Goal: Information Seeking & Learning: Learn about a topic

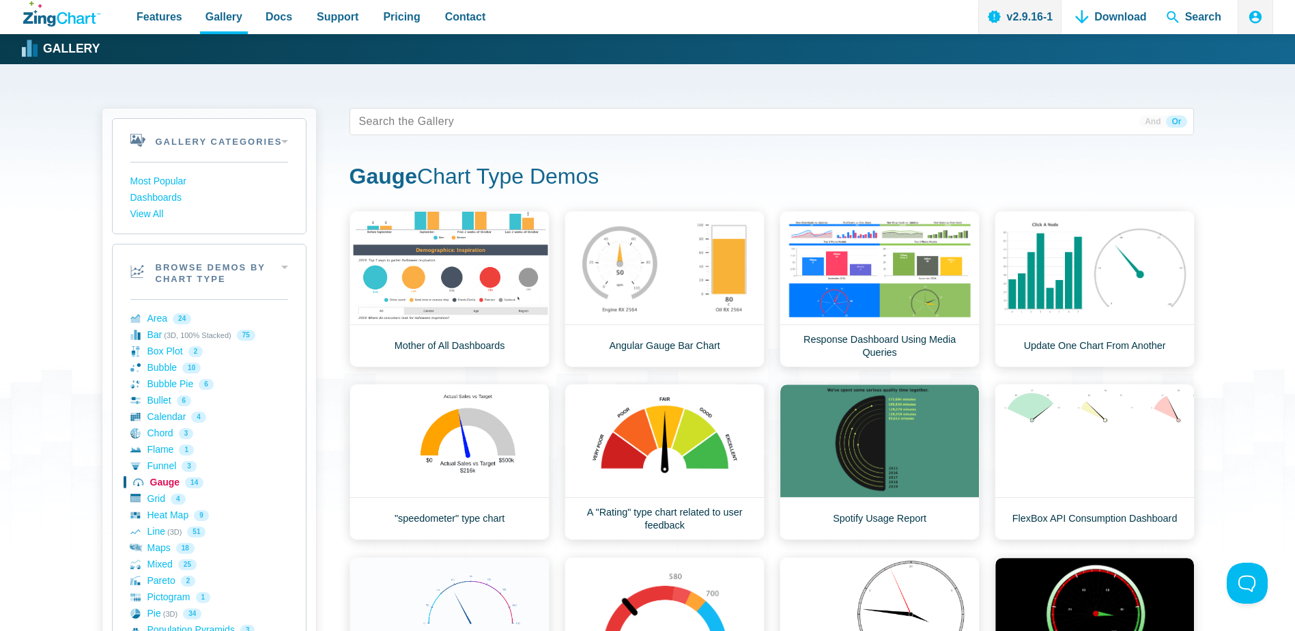
click at [164, 483] on link "Gauge 14" at bounding box center [209, 483] width 158 height 16
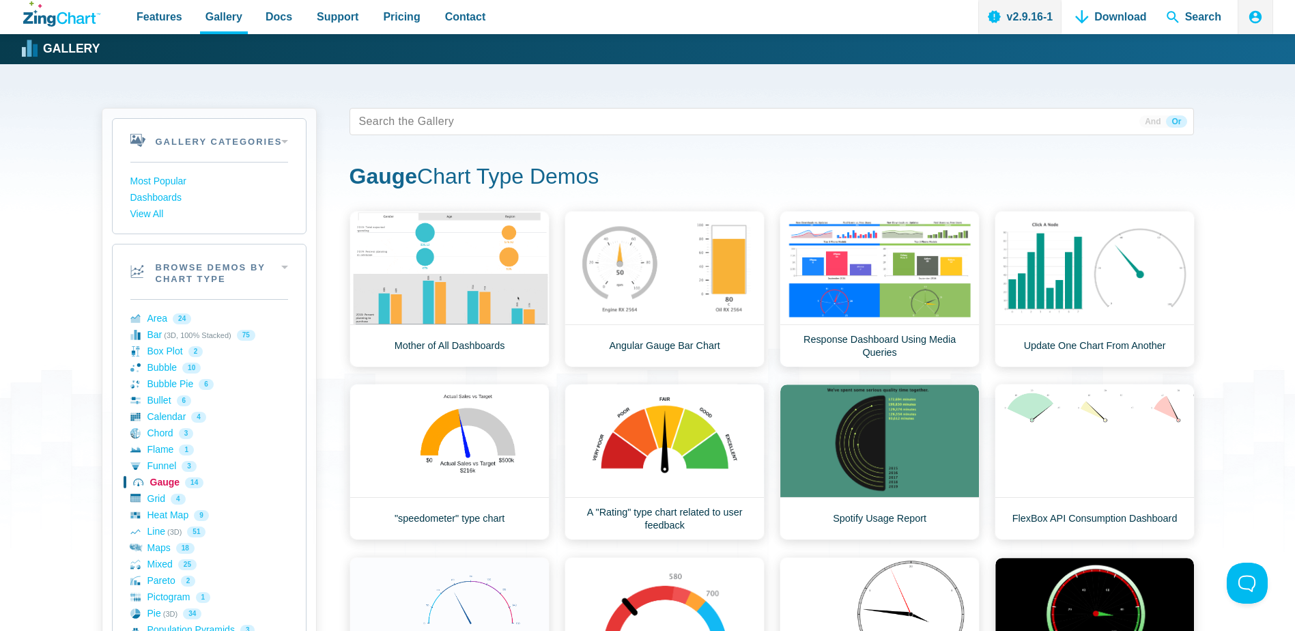
click at [164, 483] on link "Gauge 14" at bounding box center [209, 483] width 158 height 16
click at [619, 290] on link "Angular Gauge Bar Chart" at bounding box center [665, 289] width 200 height 156
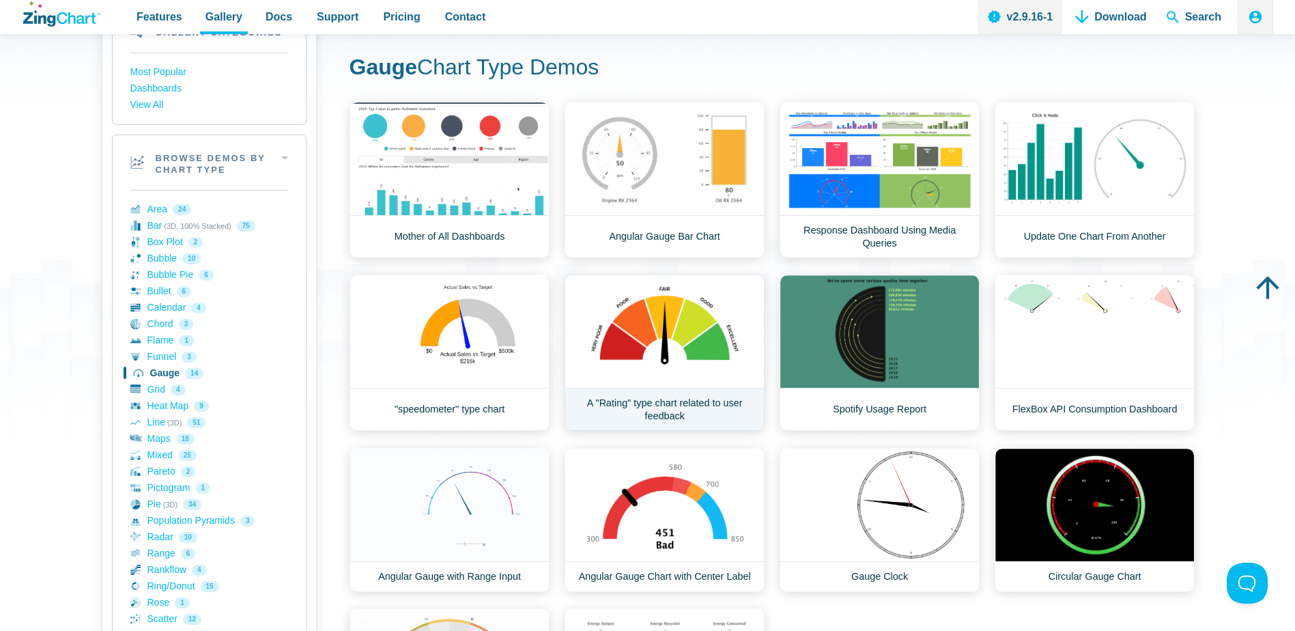
scroll to position [341, 0]
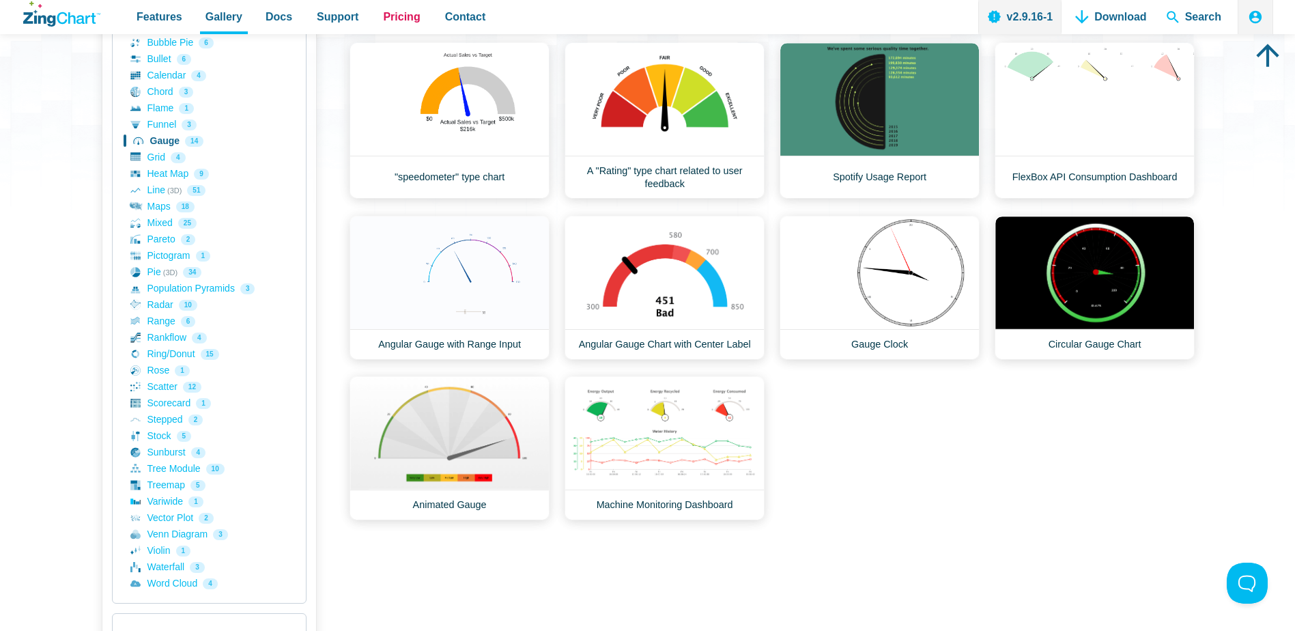
click at [383, 8] on span "Pricing" at bounding box center [401, 17] width 37 height 18
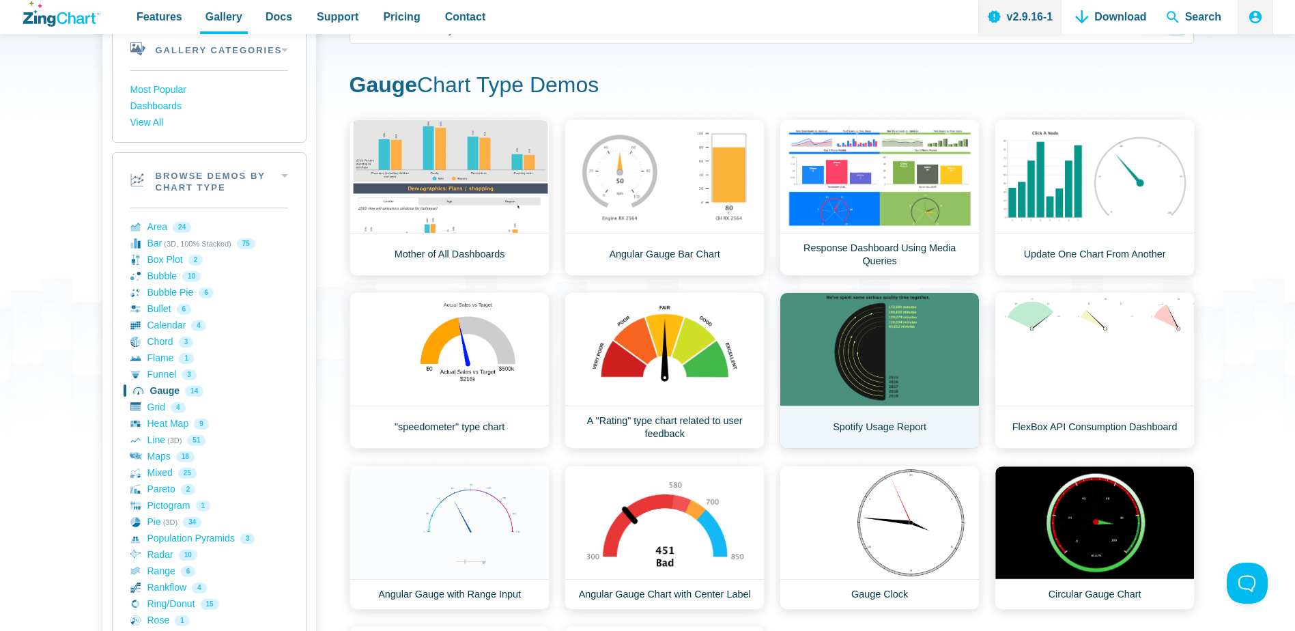
scroll to position [0, 0]
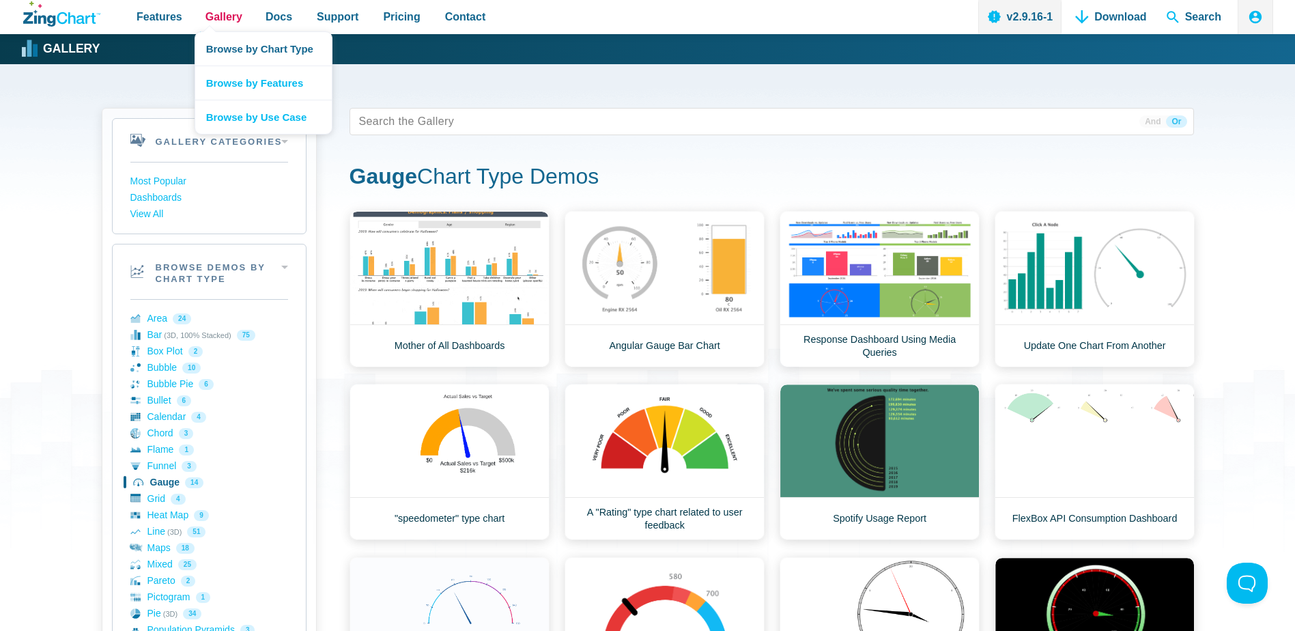
click at [220, 10] on span "Gallery" at bounding box center [224, 17] width 37 height 18
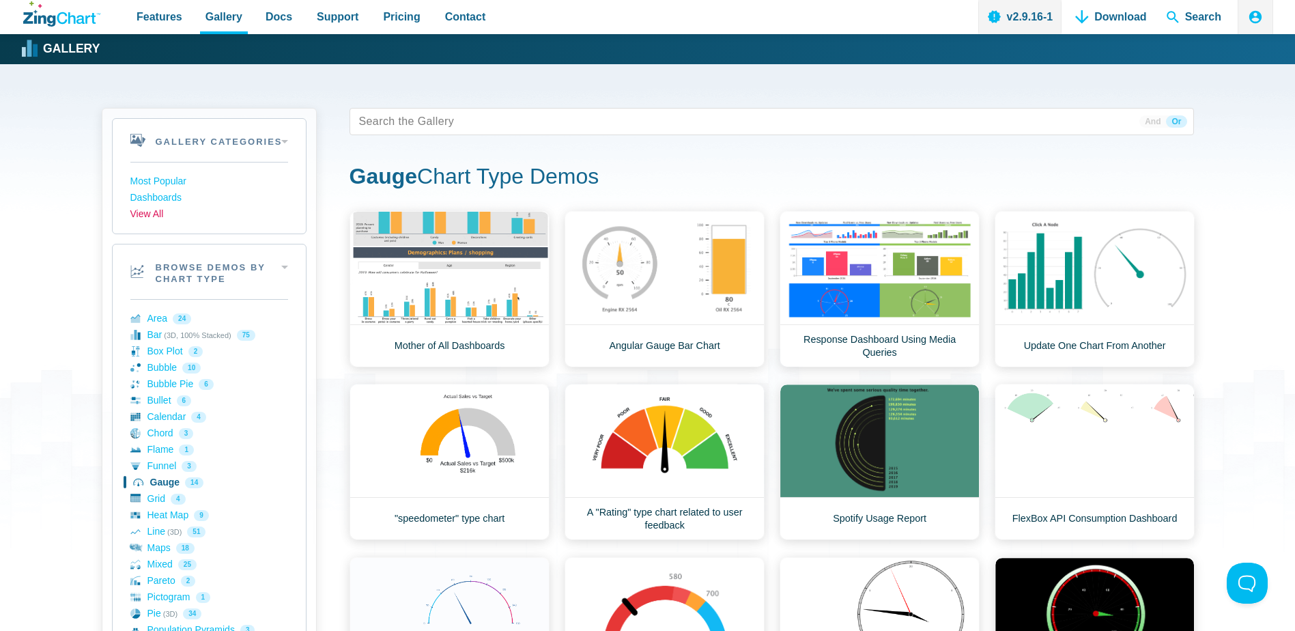
click at [156, 220] on link "View All" at bounding box center [209, 214] width 158 height 16
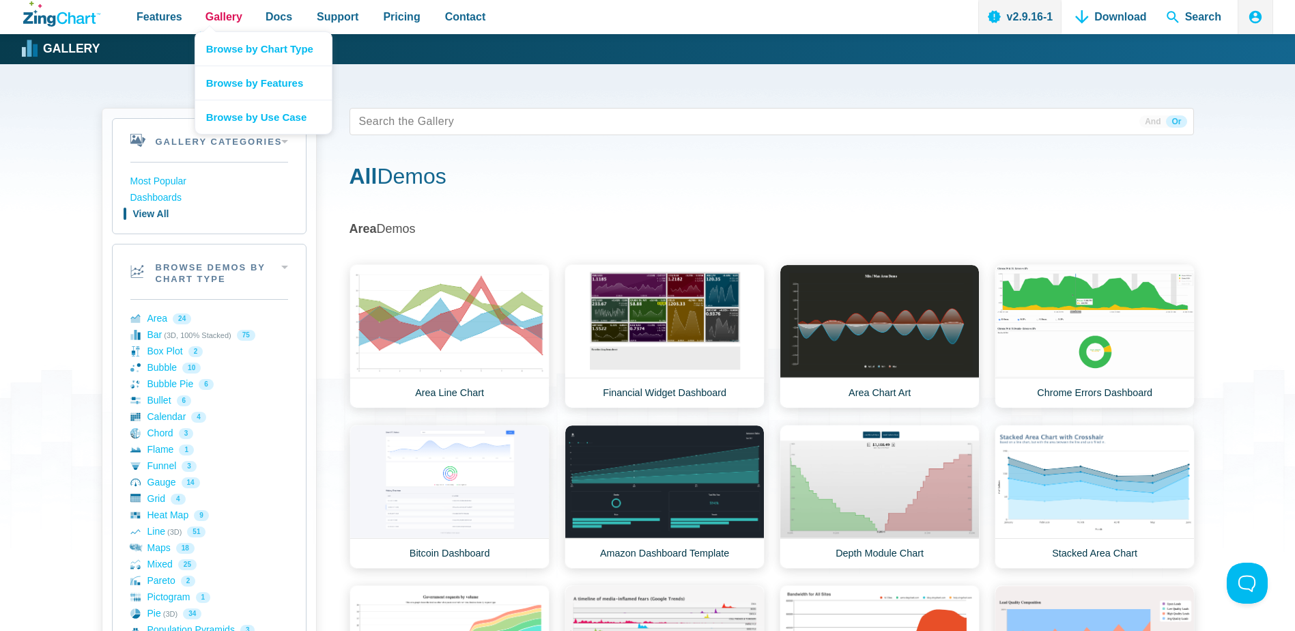
click at [223, 20] on span "Gallery" at bounding box center [224, 17] width 37 height 18
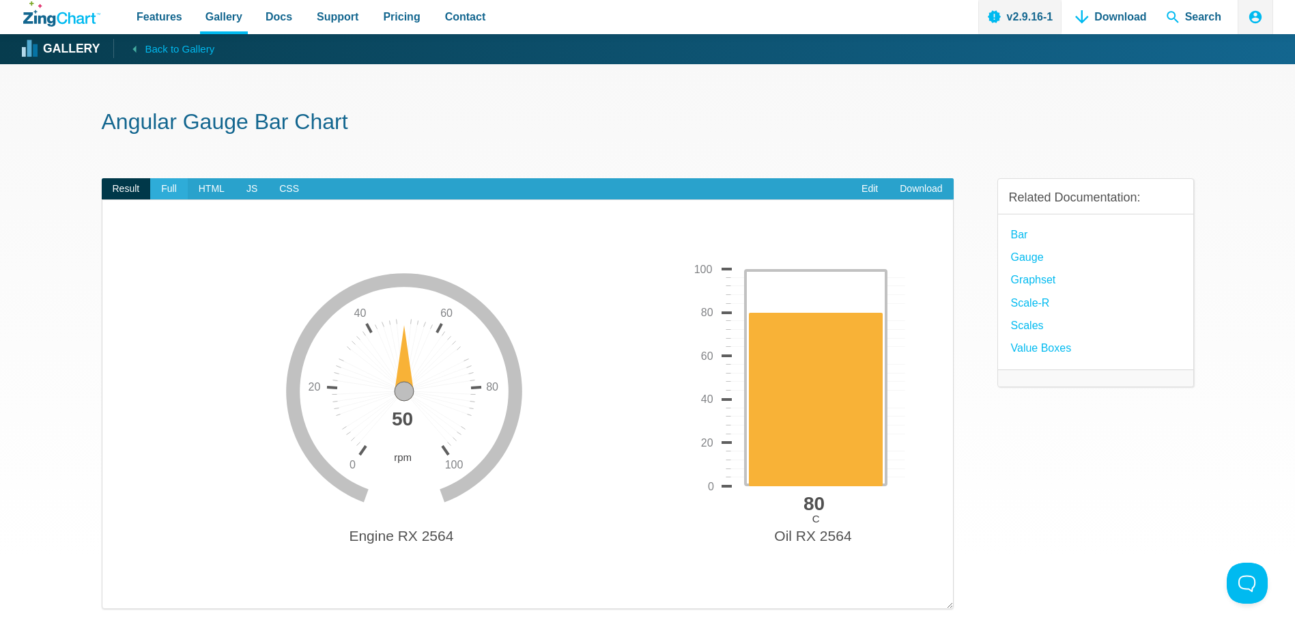
click at [165, 189] on span "Full" at bounding box center [169, 189] width 38 height 22
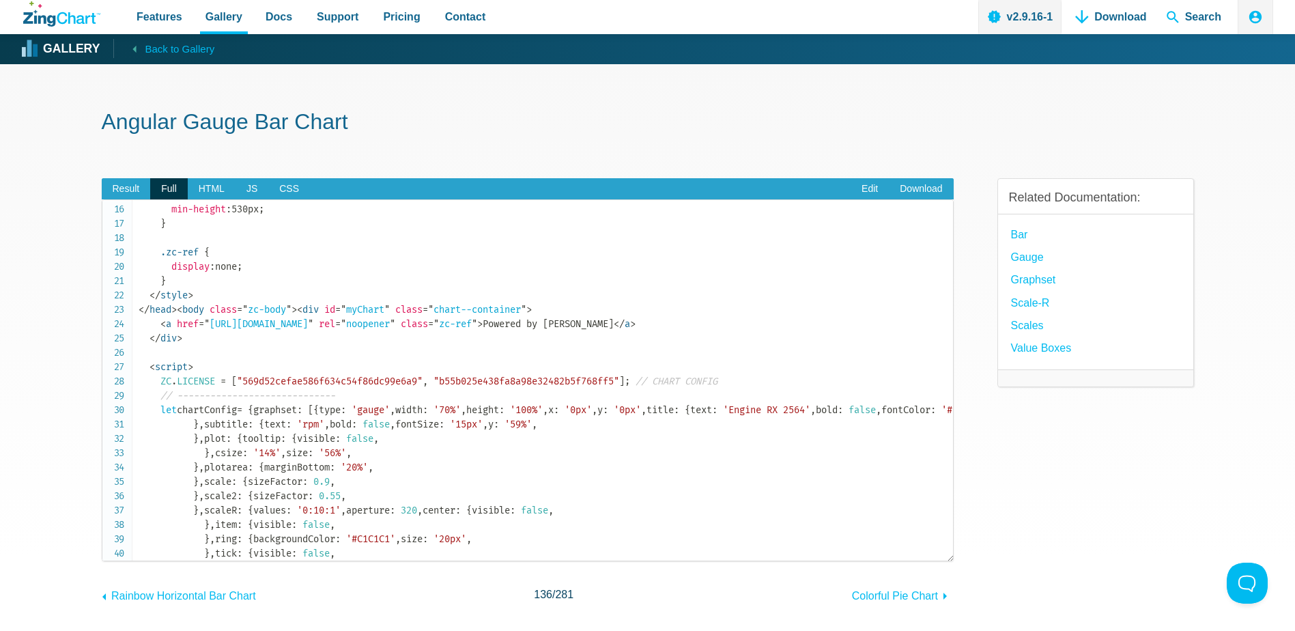
scroll to position [341, 0]
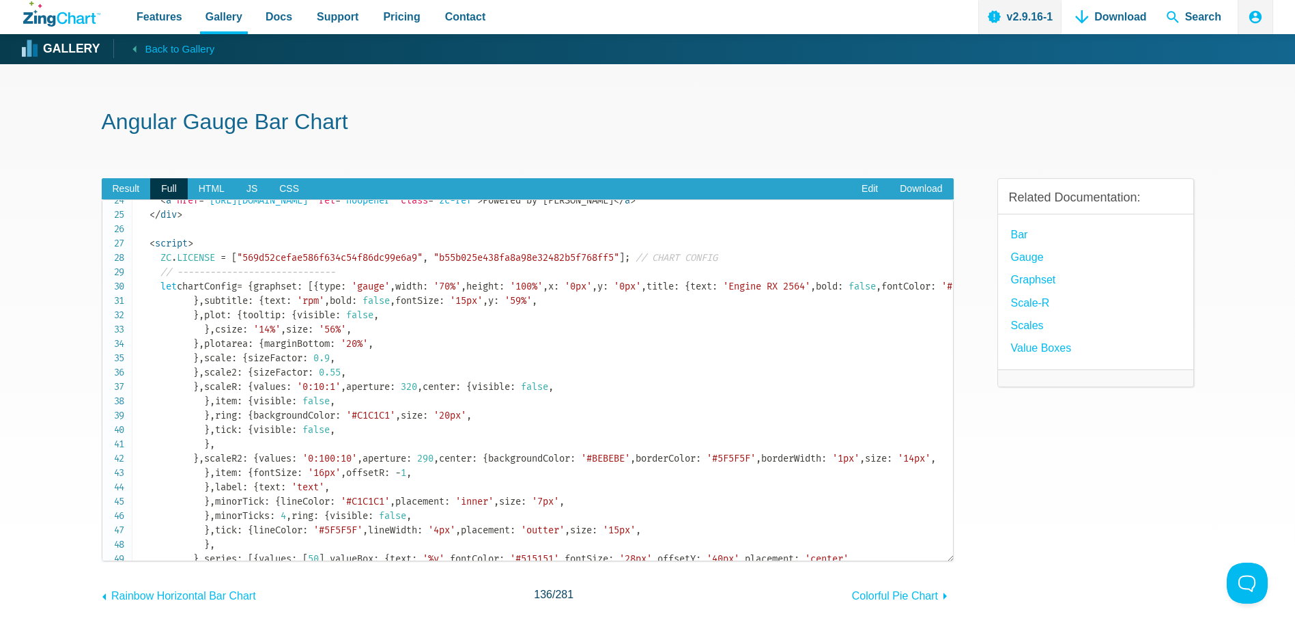
click at [723, 292] on span "'Engine RX 2564'" at bounding box center [766, 287] width 87 height 12
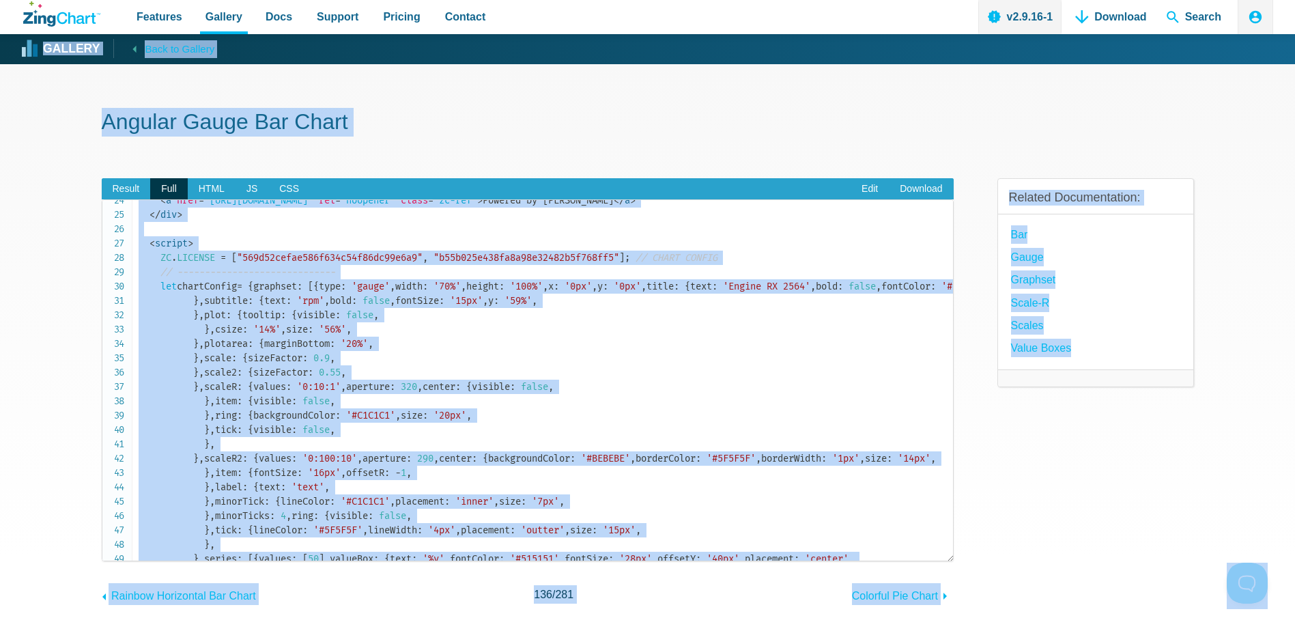
click at [723, 292] on span "'Engine RX 2564'" at bounding box center [766, 287] width 87 height 12
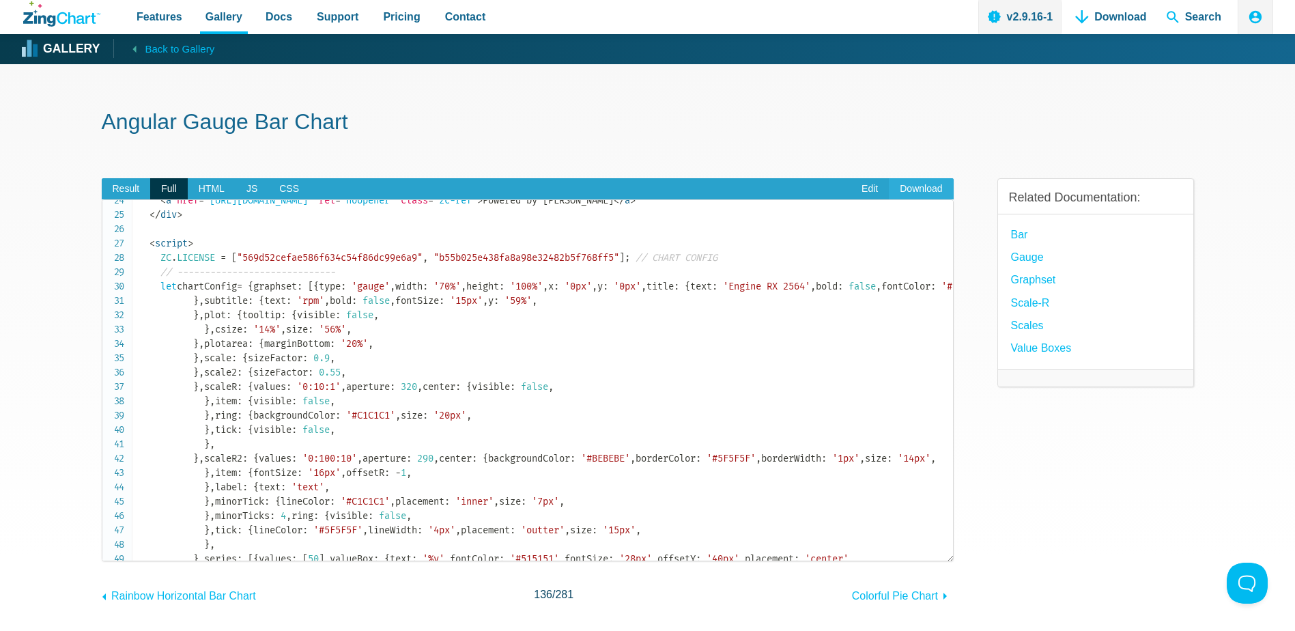
click at [900, 192] on link "Download" at bounding box center [921, 189] width 64 height 22
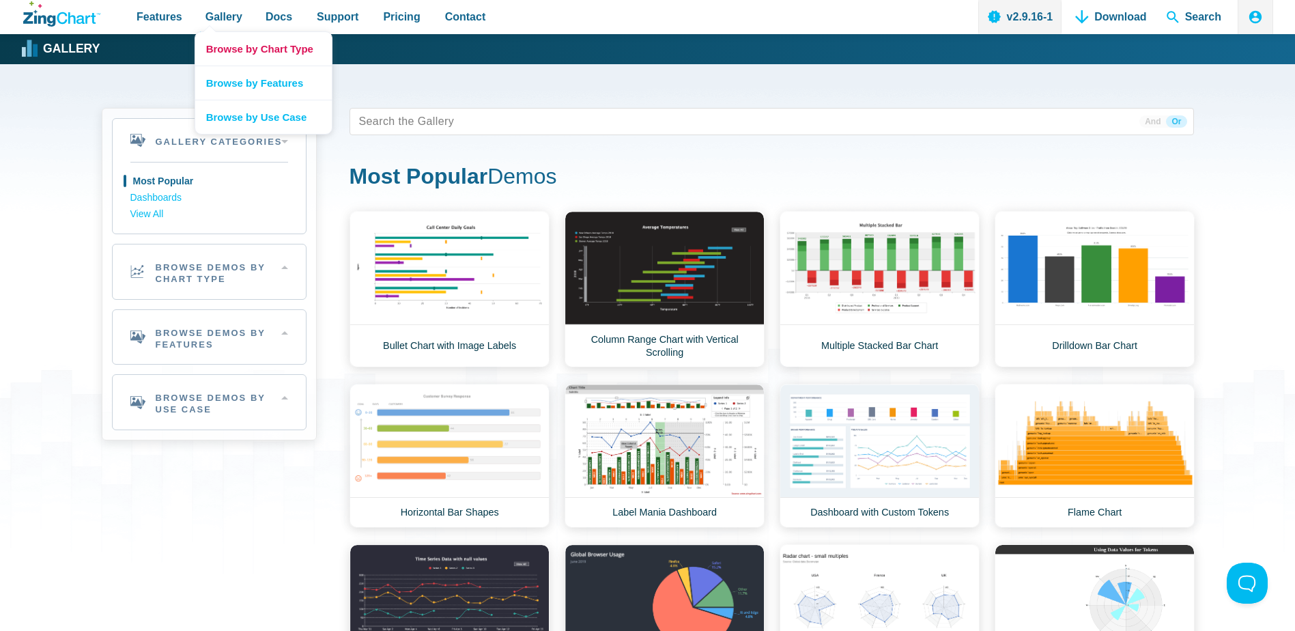
click at [228, 56] on link "Browse by Chart Type" at bounding box center [263, 48] width 137 height 33
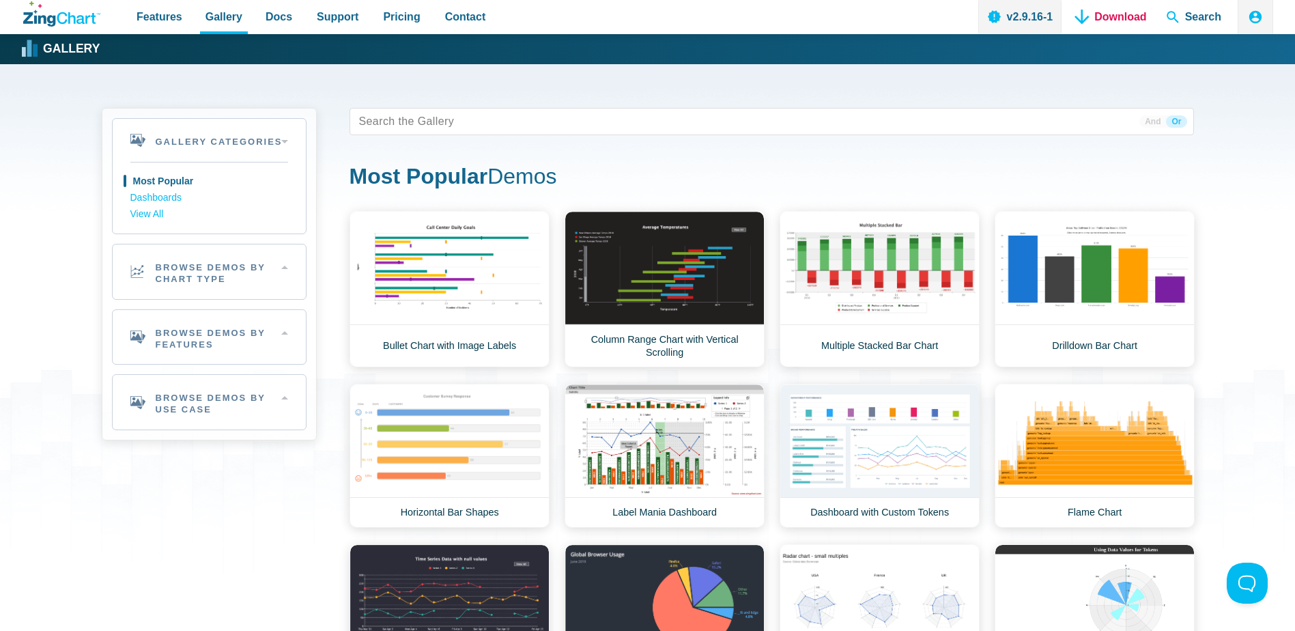
click at [1117, 23] on link "Download" at bounding box center [1111, 17] width 82 height 34
click at [1016, 16] on link "v2.9.16-1" at bounding box center [1021, 17] width 84 height 34
click at [168, 200] on link "Dashboards" at bounding box center [209, 198] width 158 height 16
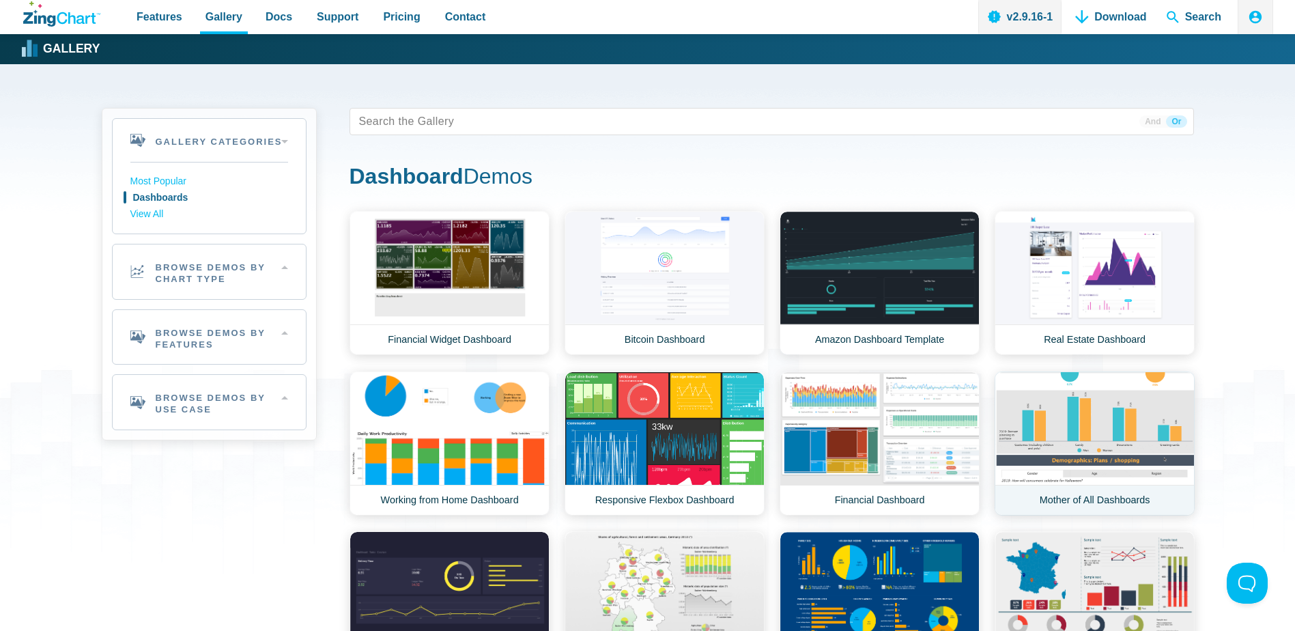
click at [1043, 446] on link "Mother of All Dashboards" at bounding box center [1095, 443] width 200 height 144
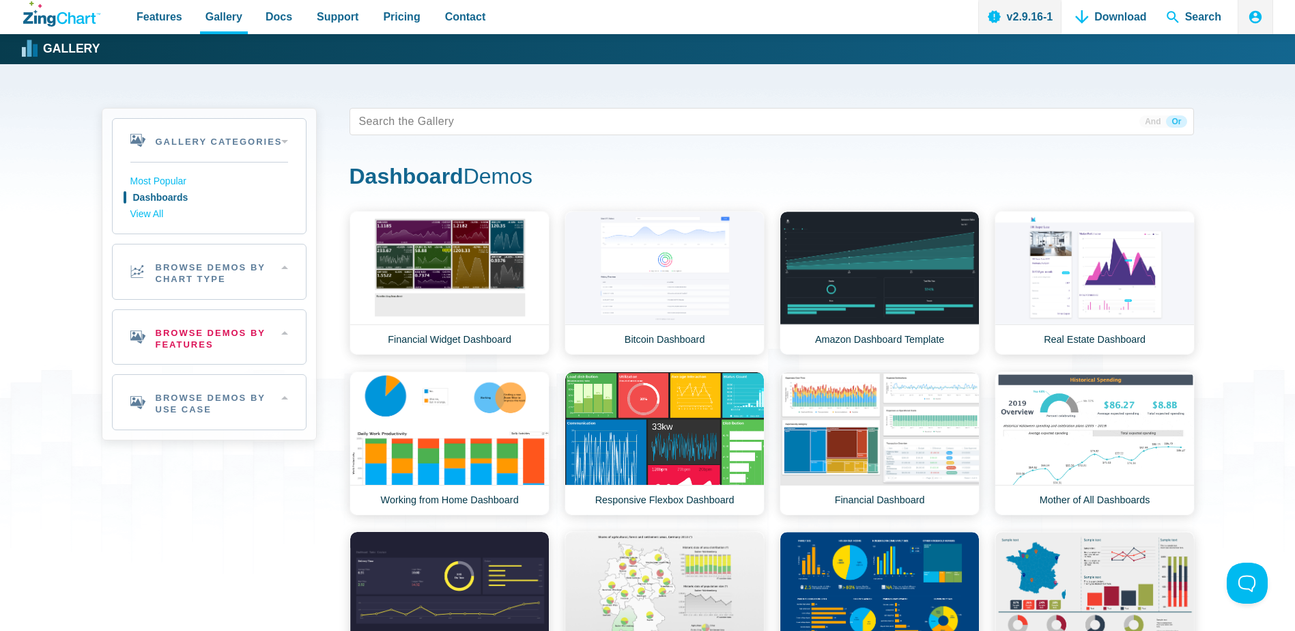
click at [163, 326] on h2 "Browse Demos By Features" at bounding box center [209, 337] width 193 height 55
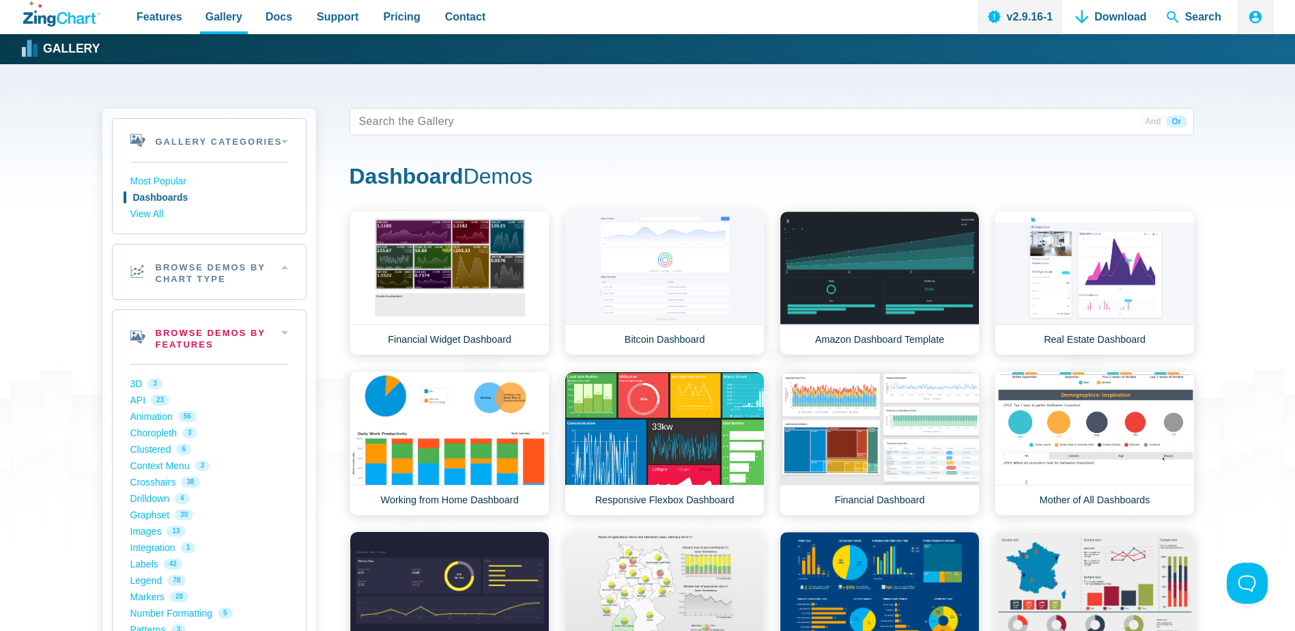
click at [290, 339] on h2 "Browse Demos By Features" at bounding box center [209, 337] width 193 height 55
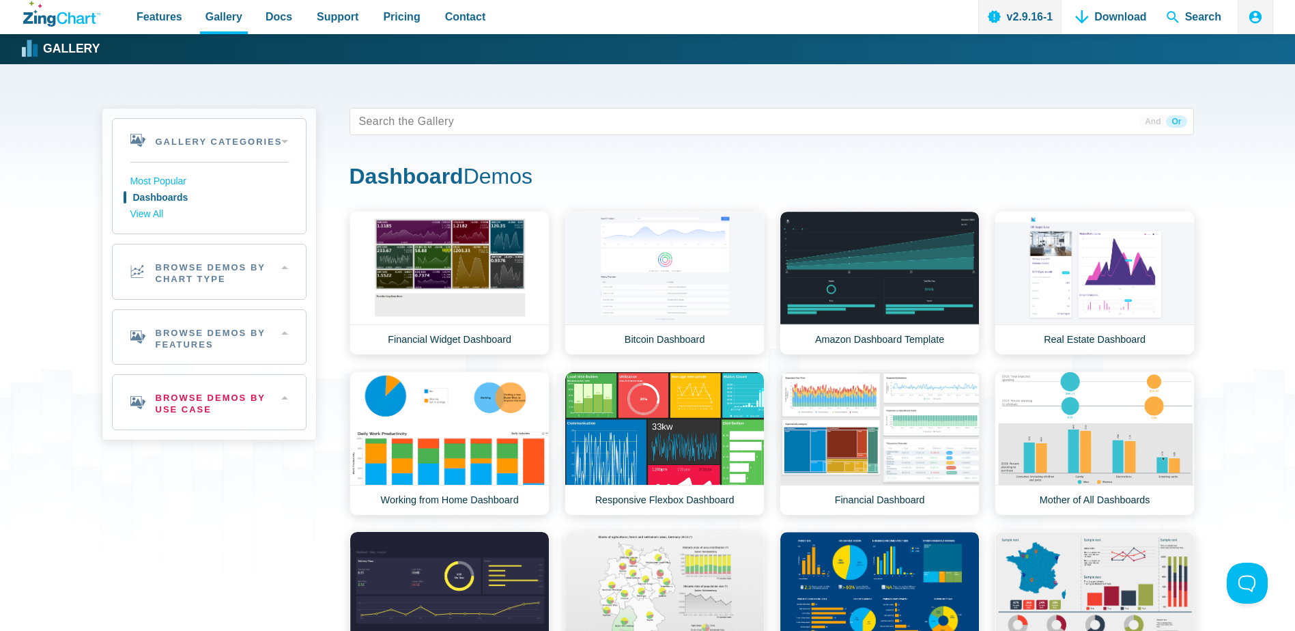
click at [234, 393] on h2 "Browse Demos By Use Case" at bounding box center [209, 402] width 193 height 55
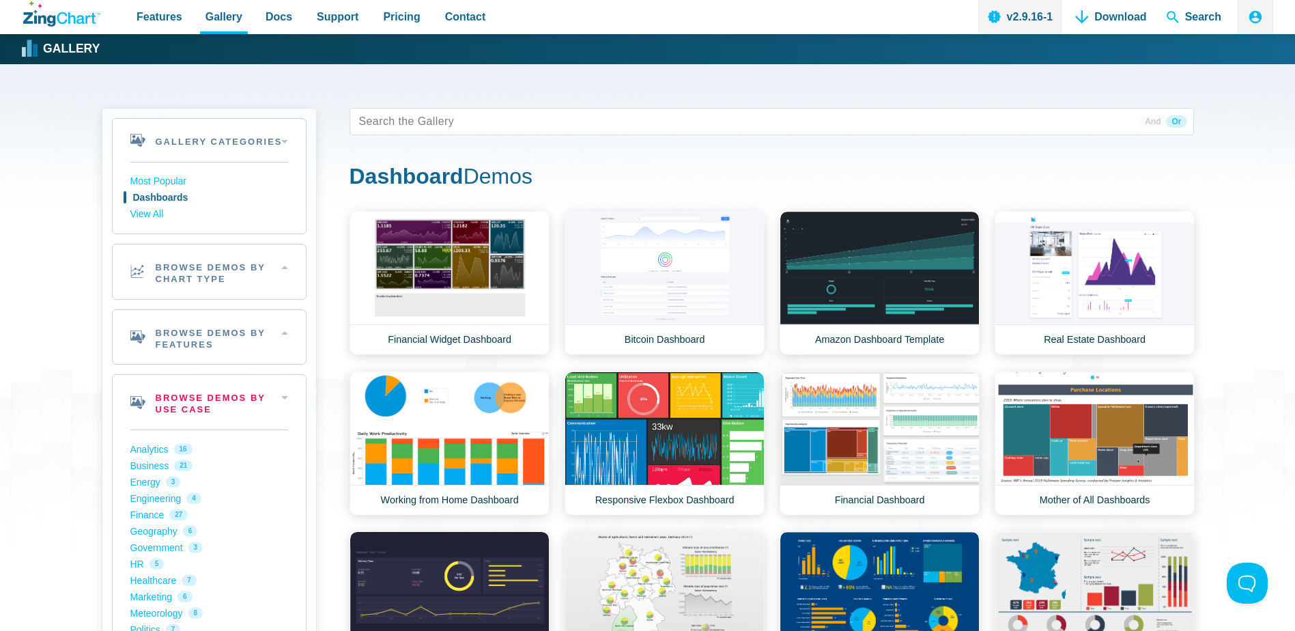
click at [234, 394] on h2 "Browse Demos By Use Case" at bounding box center [209, 402] width 193 height 55
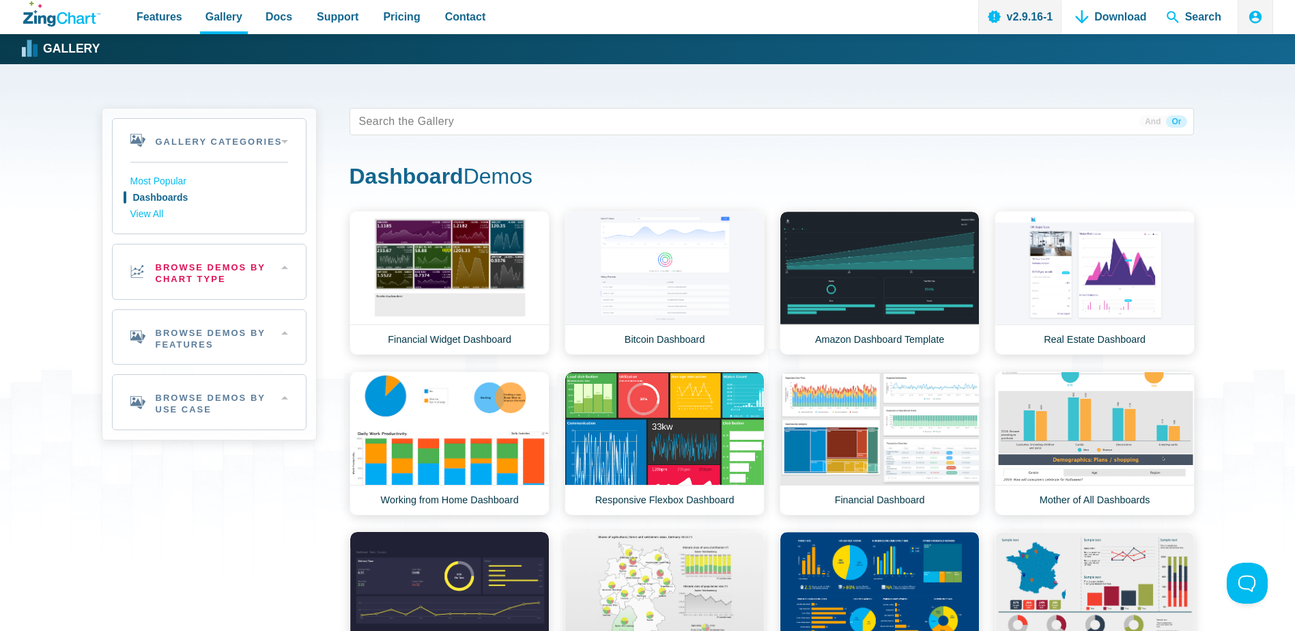
click at [187, 272] on h2 "Browse Demos By Chart Type" at bounding box center [209, 271] width 193 height 55
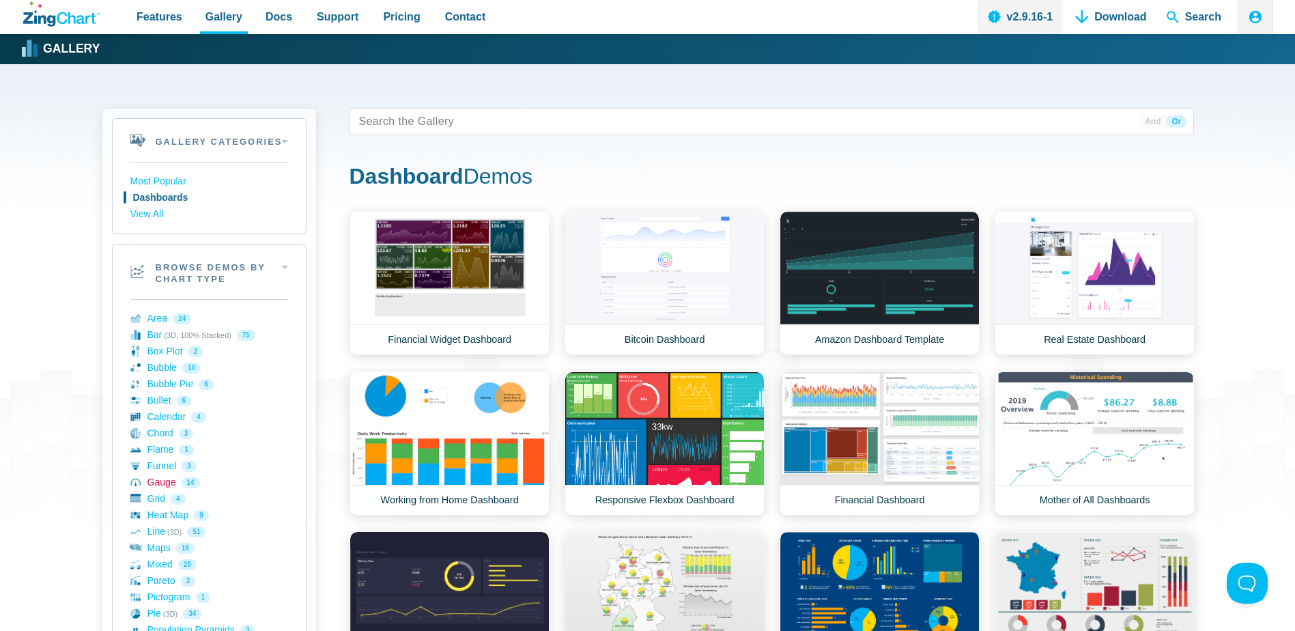
click at [171, 482] on link "Gauge 14" at bounding box center [209, 483] width 158 height 16
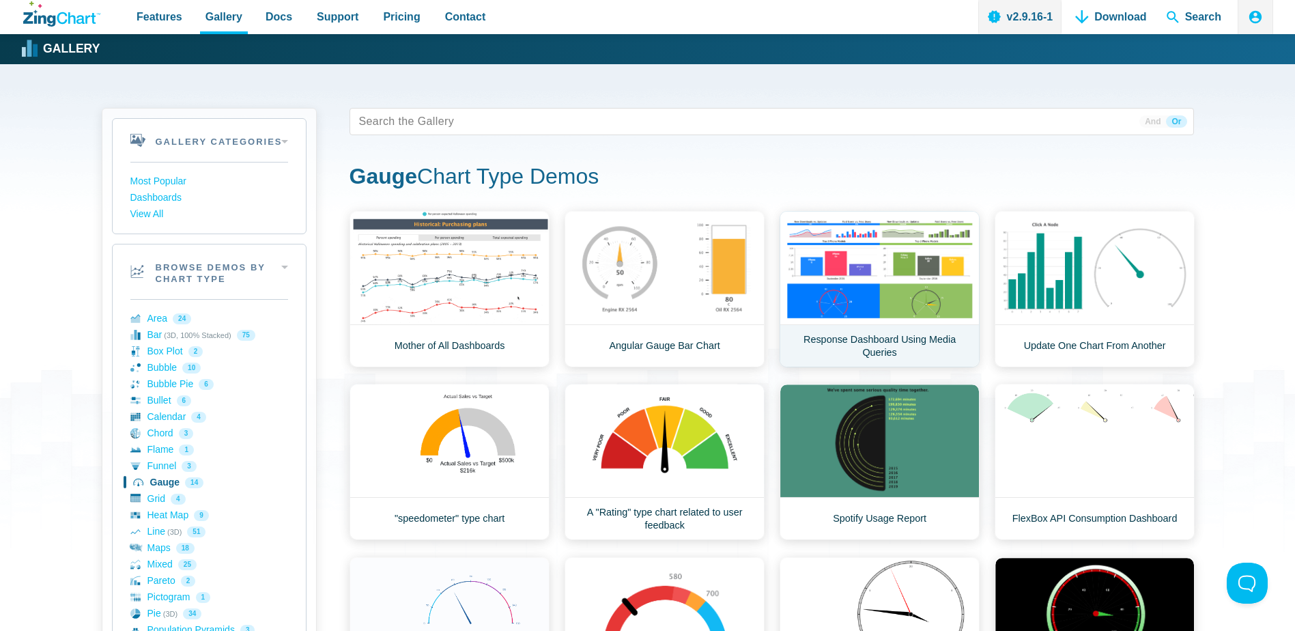
click at [899, 271] on link "Response Dashboard Using Media Queries" at bounding box center [880, 289] width 200 height 156
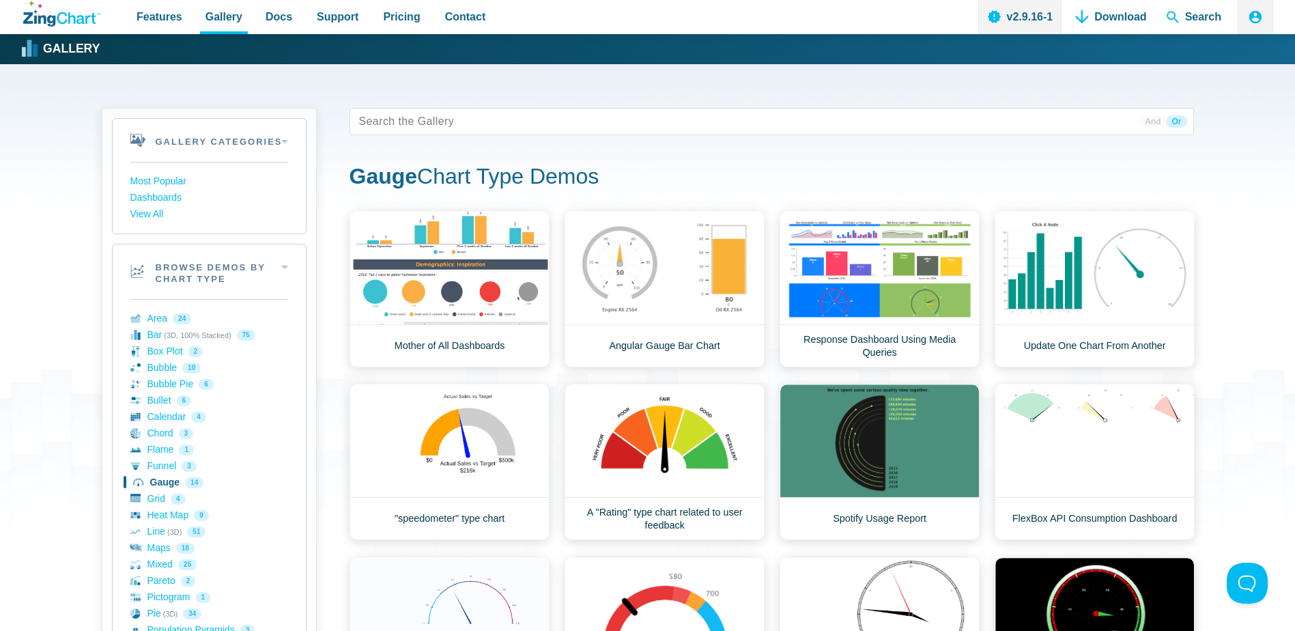
click at [60, 447] on div "Gallery Categories Most Popular Dashboards View All Browse by Category Most Pop…" at bounding box center [647, 596] width 1295 height 1065
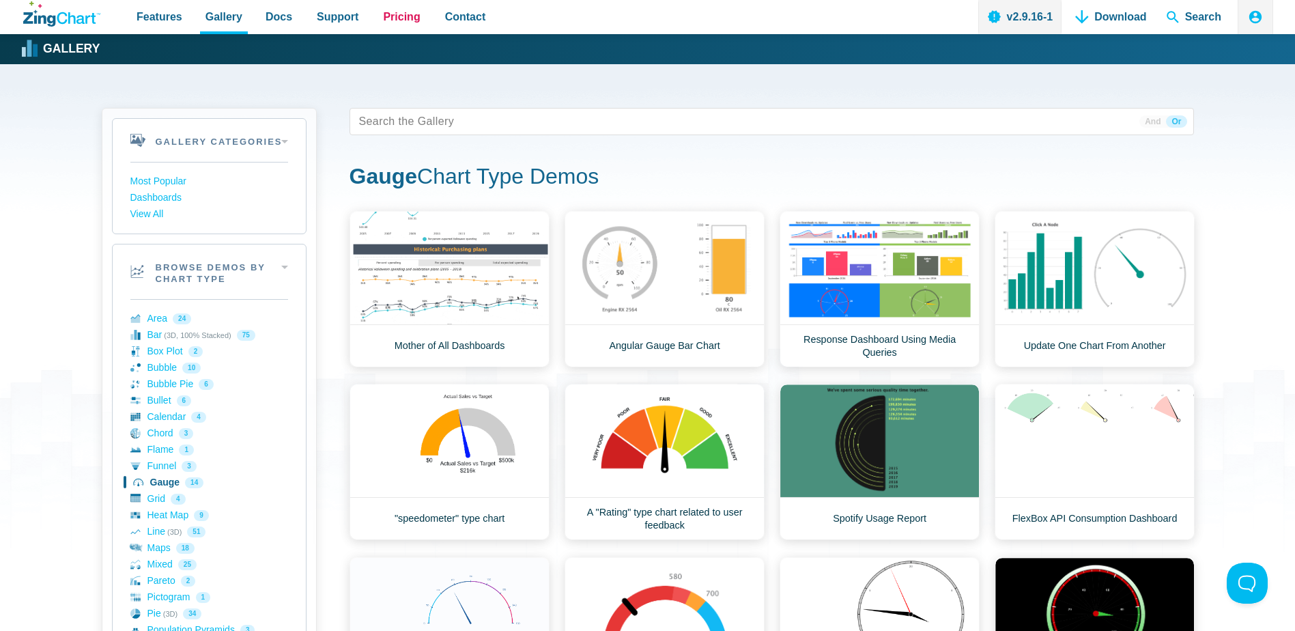
click at [406, 18] on span "Pricing" at bounding box center [401, 17] width 37 height 18
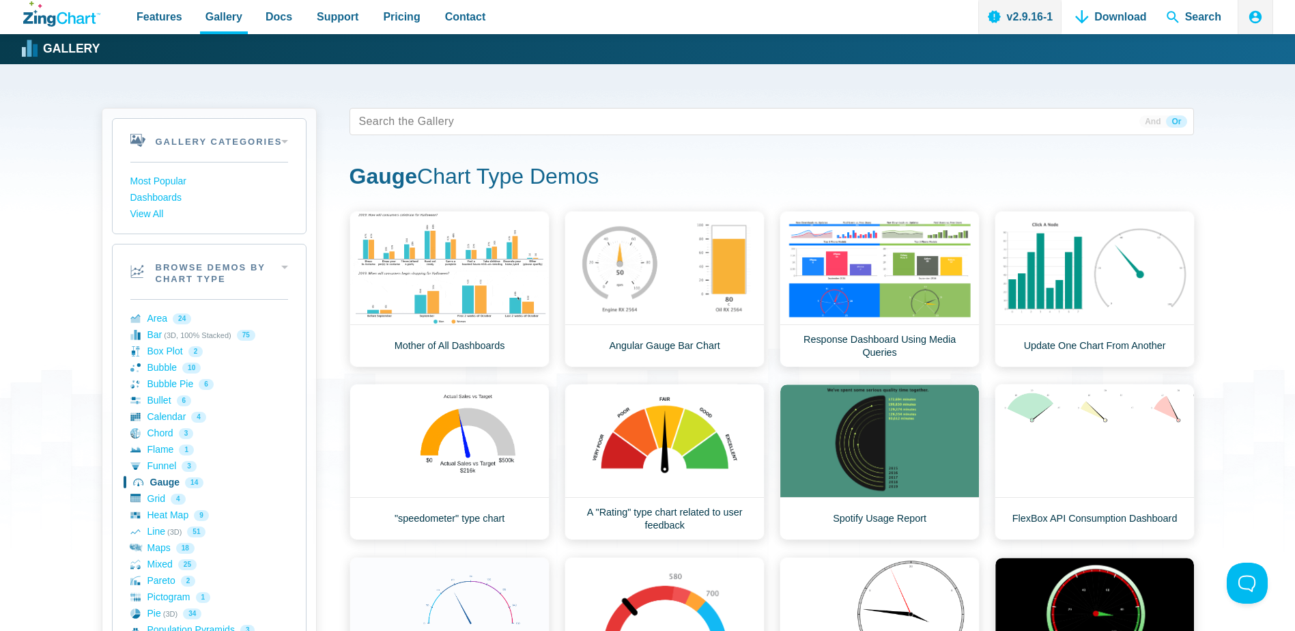
click at [509, 144] on div "36 results And Or Gauge Chart Type Demos Area Demos Area Line Chart Financial W…" at bounding box center [772, 484] width 845 height 753
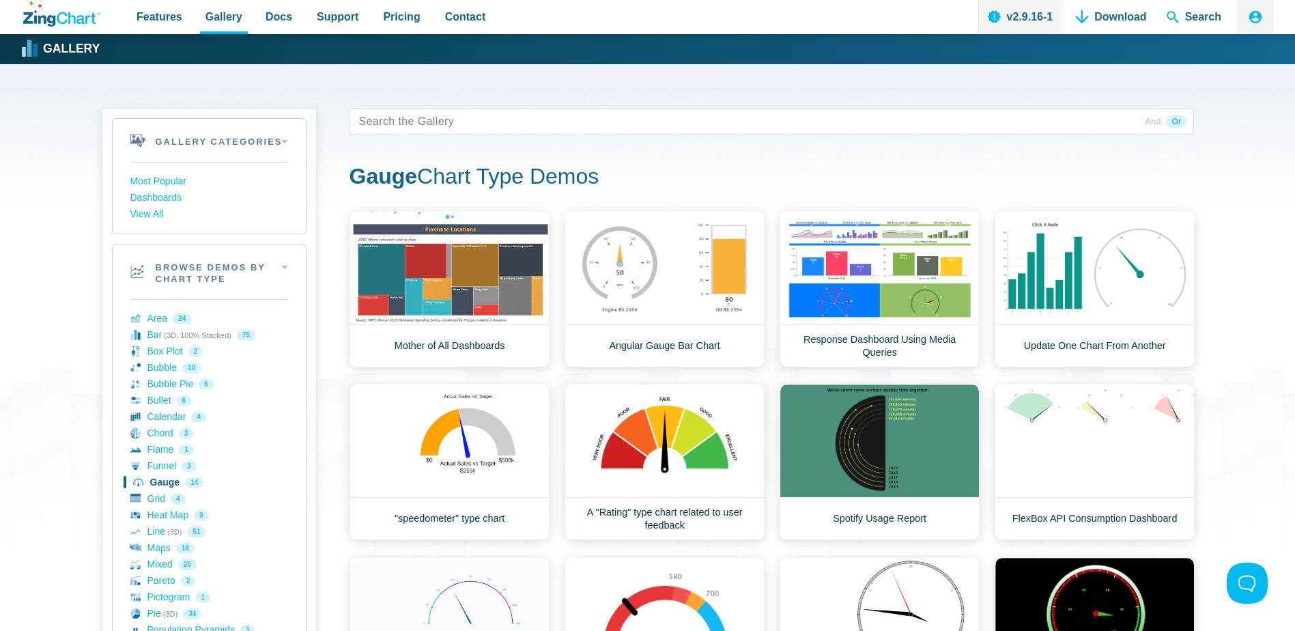
click at [323, 416] on div "Gallery Categories Most Popular Dashboards View All Browse by Category Most Pop…" at bounding box center [648, 597] width 1093 height 978
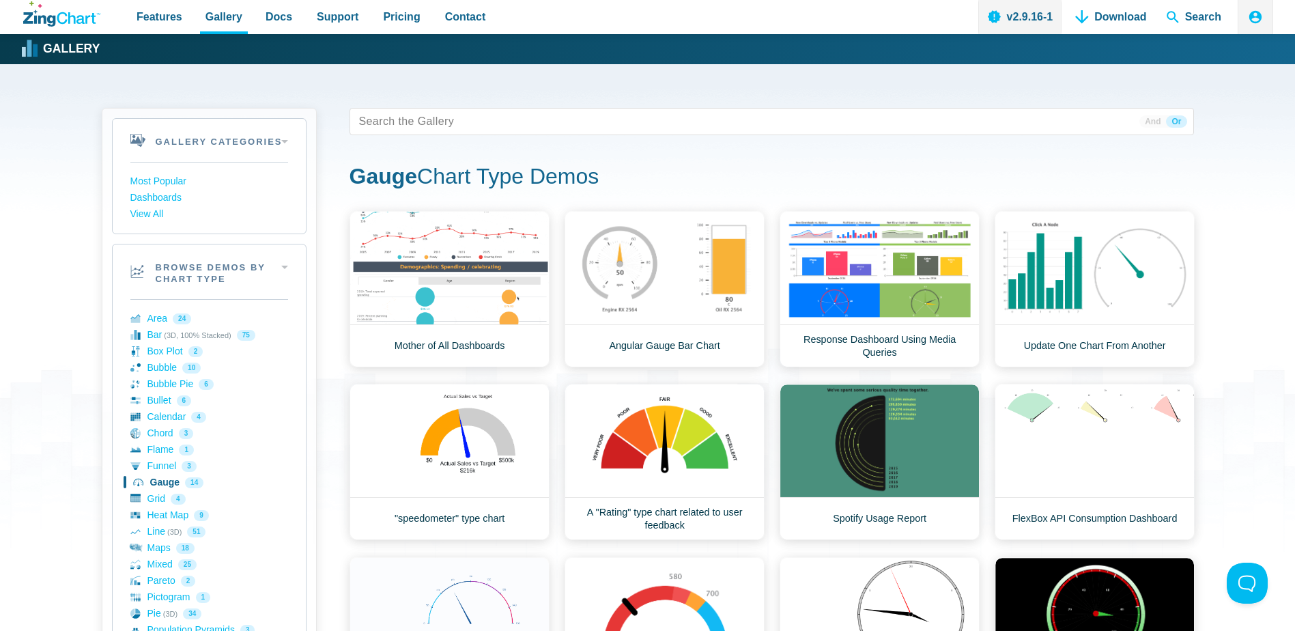
click at [331, 434] on div "Gallery Categories Most Popular Dashboards View All Browse by Category Most Pop…" at bounding box center [648, 597] width 1093 height 978
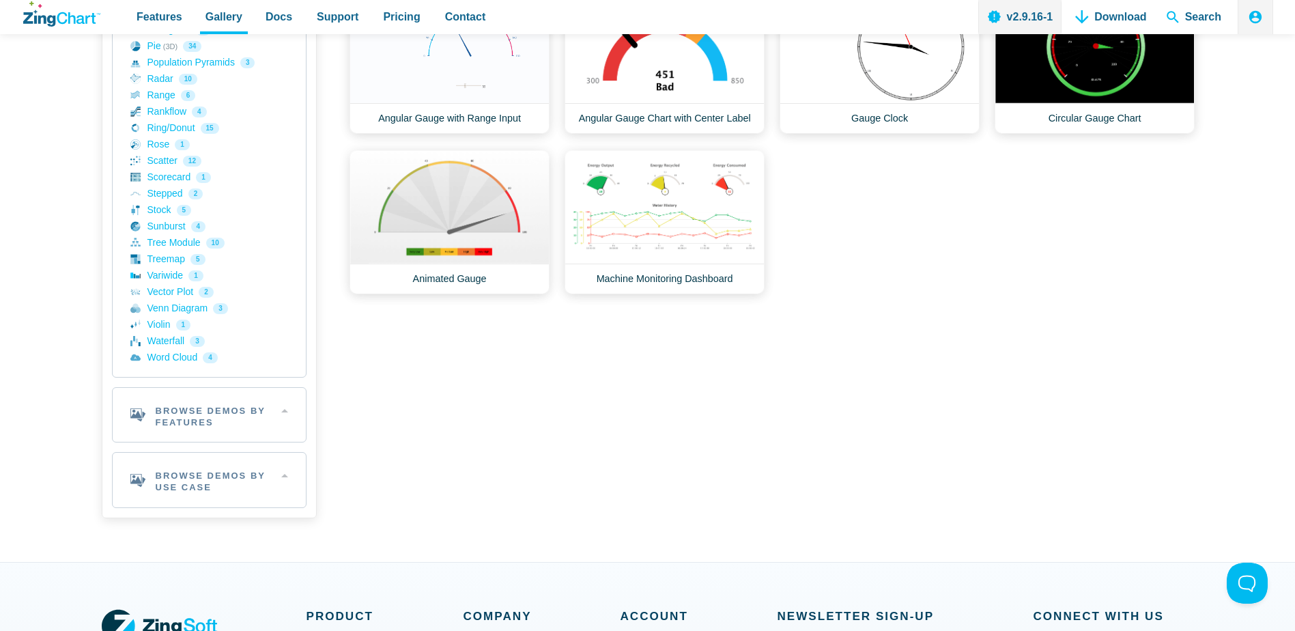
scroll to position [546, 0]
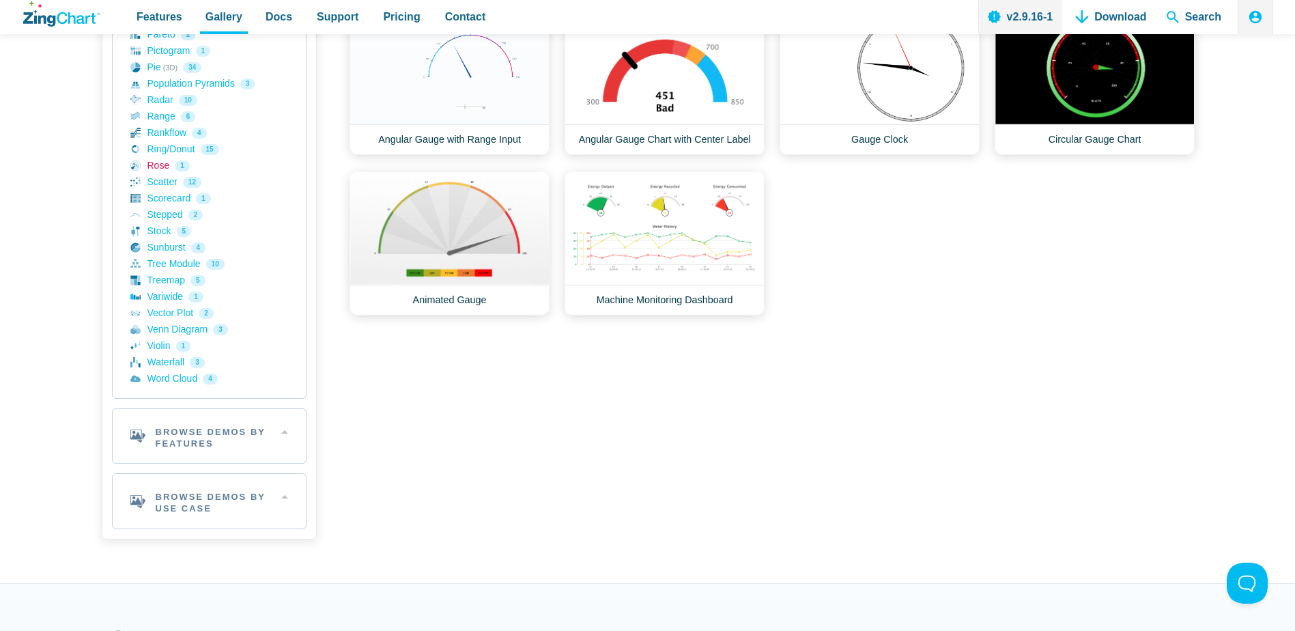
click at [152, 168] on link "Rose 1" at bounding box center [209, 166] width 158 height 16
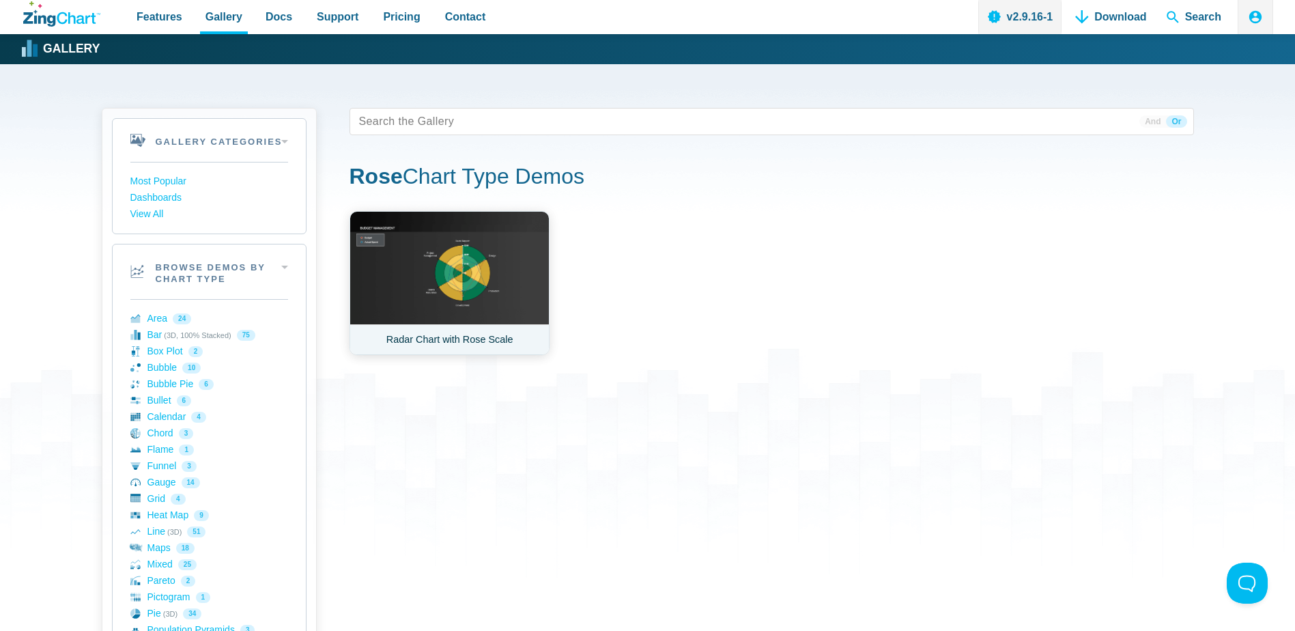
click at [470, 328] on link "Radar Chart with Rose Scale" at bounding box center [450, 283] width 200 height 144
click at [160, 368] on link "Bubble 10" at bounding box center [209, 368] width 158 height 16
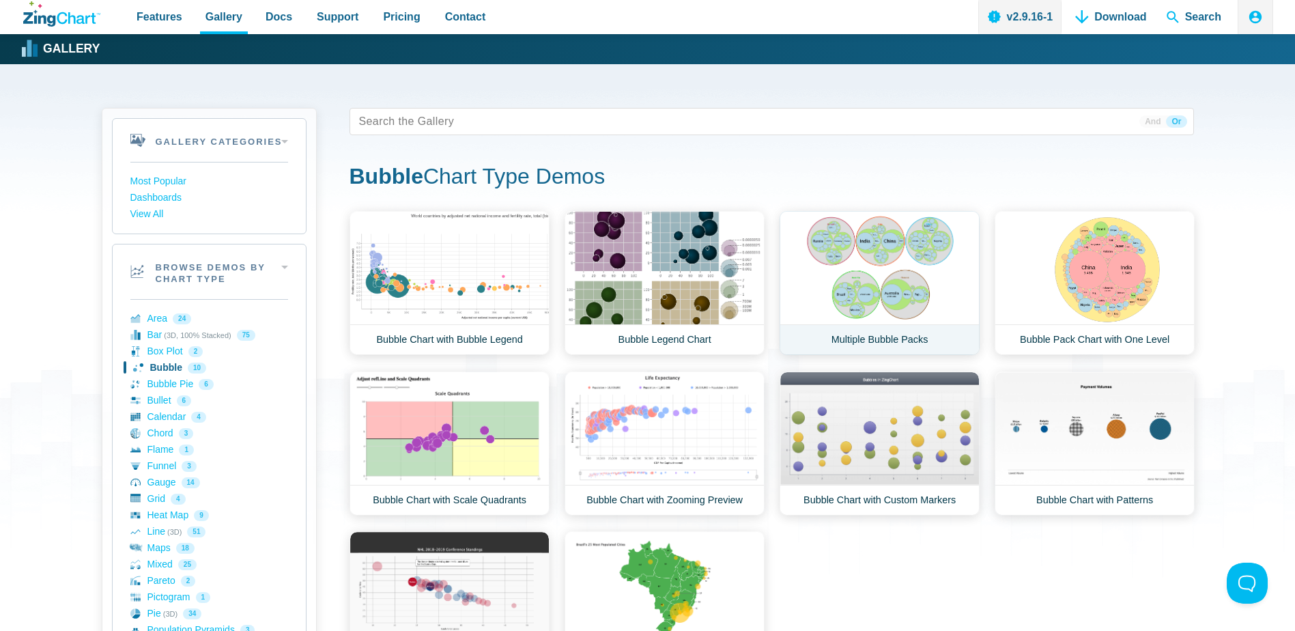
click at [910, 253] on link "Multiple Bubble Packs" at bounding box center [880, 283] width 200 height 144
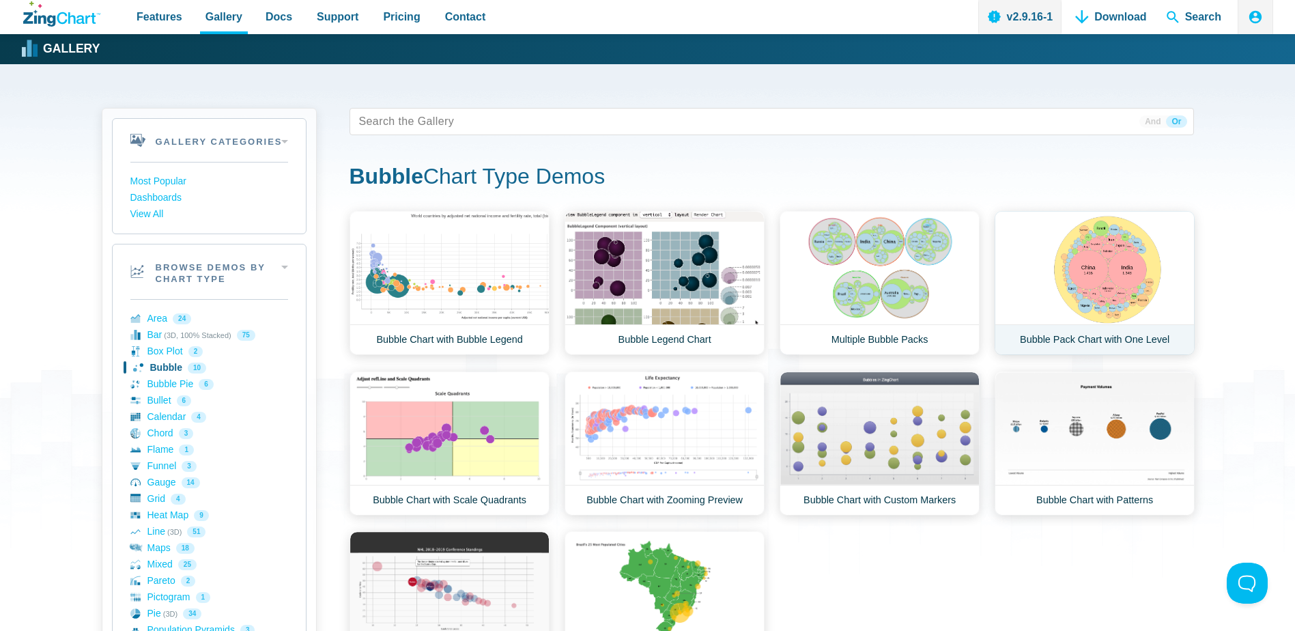
click at [1099, 255] on link "Bubble Pack Chart with One Level" at bounding box center [1095, 283] width 200 height 144
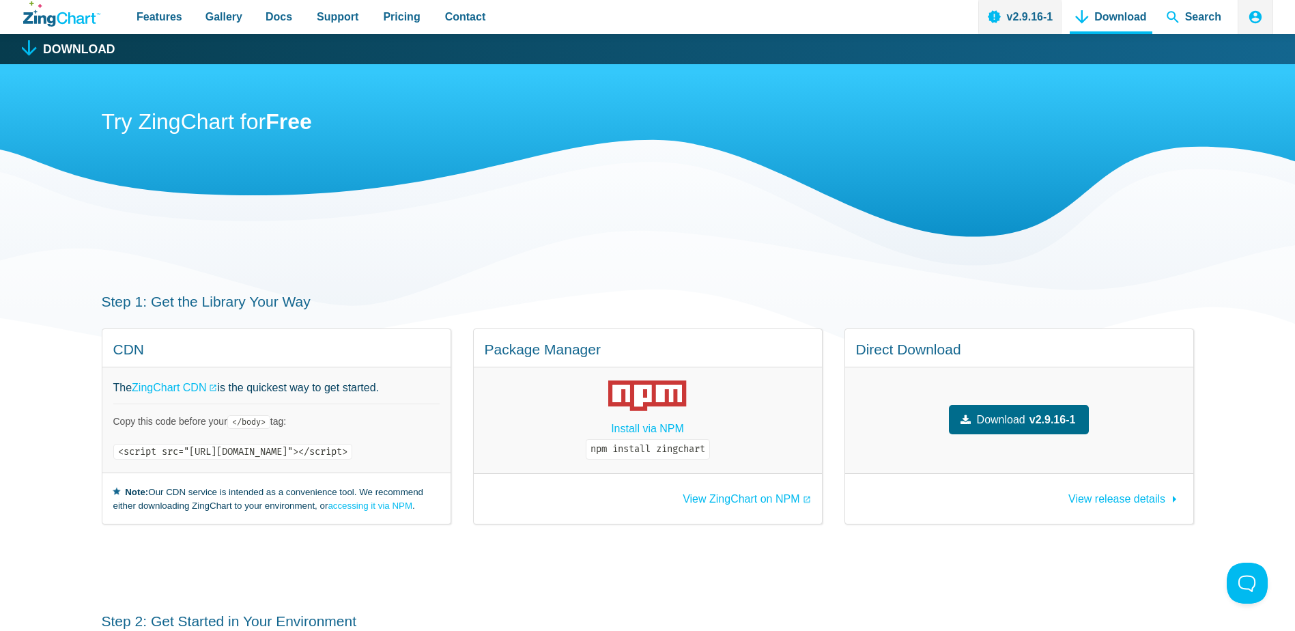
click at [1011, 462] on div "Download v2.9.16-1" at bounding box center [1019, 420] width 348 height 106
click at [588, 551] on div "Step 1: Get the Library Your Way CDN The ZingChart CDN is the quickest way to g…" at bounding box center [648, 409] width 1093 height 320
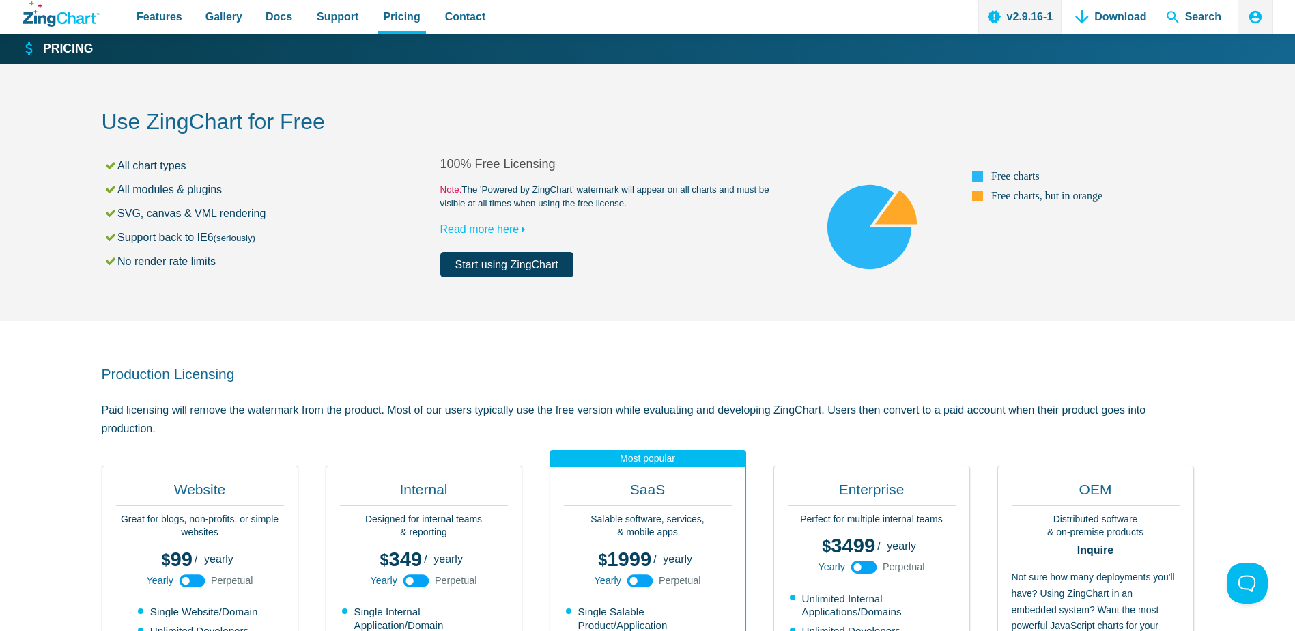
click at [489, 203] on small "Note: The 'Powered by ZingChart' watermark will appear on all charts and must b…" at bounding box center [609, 196] width 339 height 27
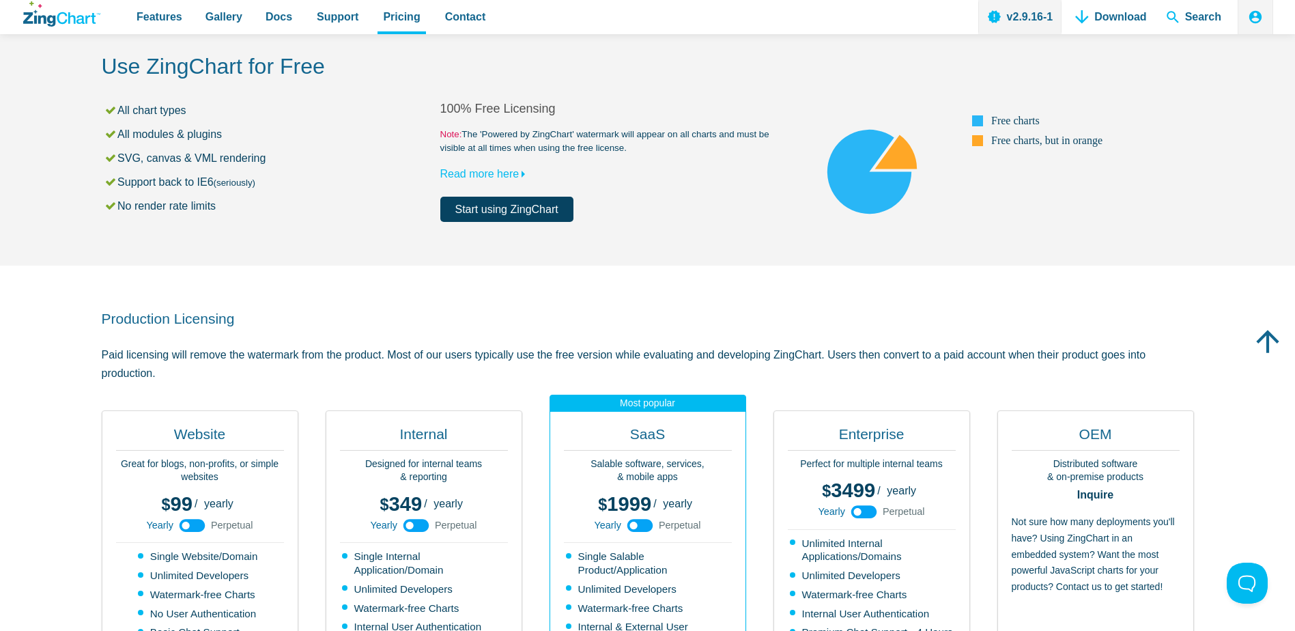
scroll to position [137, 0]
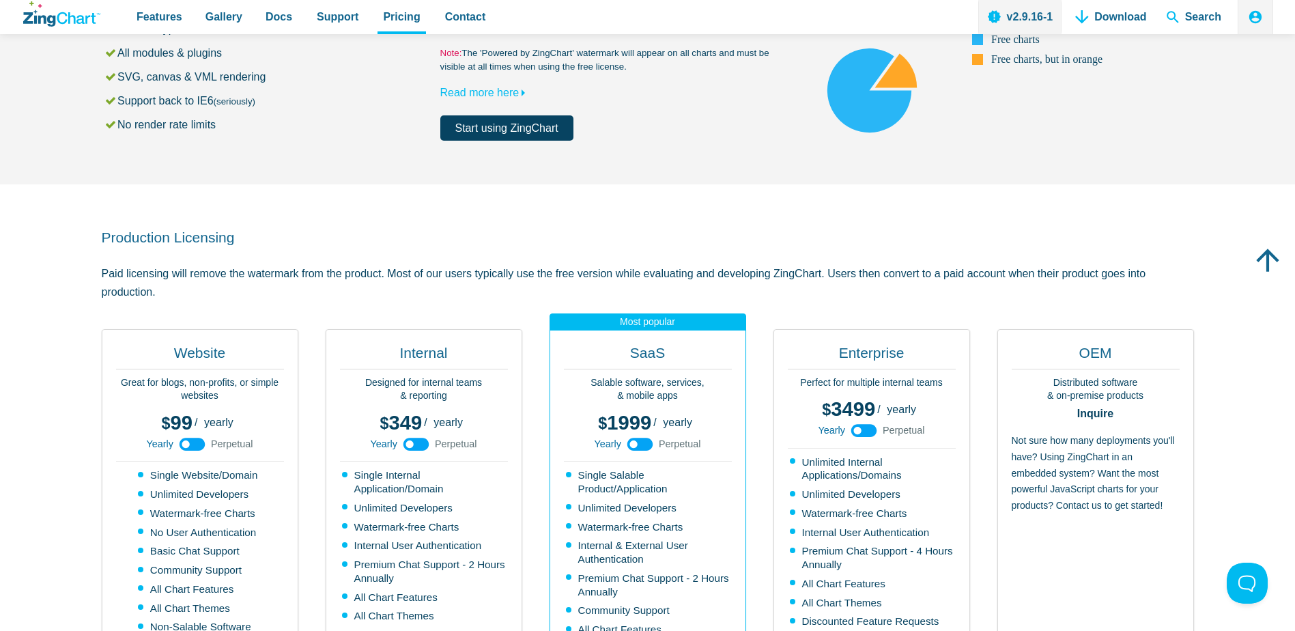
click at [380, 283] on p "Paid licensing will remove the watermark from the product. Most of our users ty…" at bounding box center [648, 282] width 1093 height 37
